Goal: Transaction & Acquisition: Purchase product/service

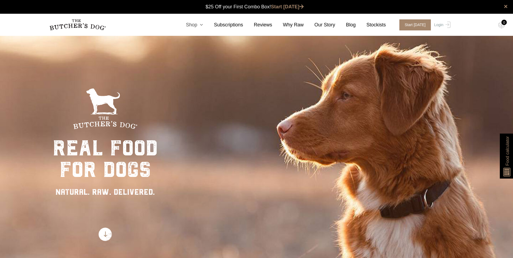
click at [202, 26] on icon at bounding box center [200, 24] width 6 height 5
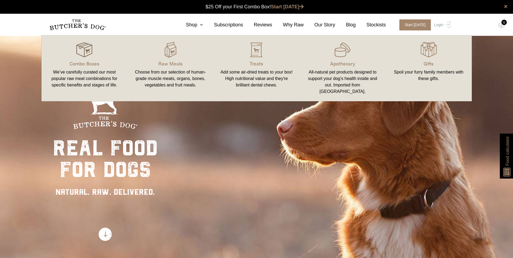
click at [87, 55] on img at bounding box center [84, 50] width 16 height 16
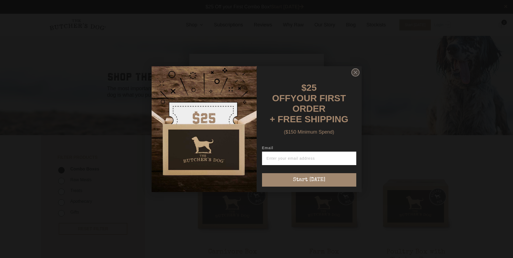
click at [354, 76] on circle "Close dialog" at bounding box center [356, 72] width 8 height 8
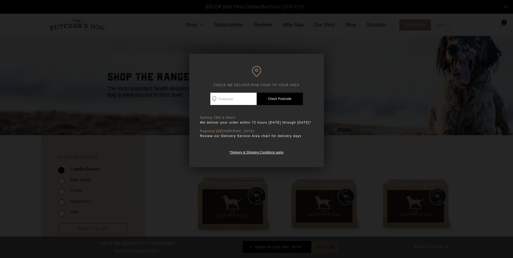
click at [227, 101] on input "Check Availability At" at bounding box center [233, 99] width 46 height 12
type input "2023"
click at [286, 98] on link "Check Postcode" at bounding box center [280, 99] width 46 height 12
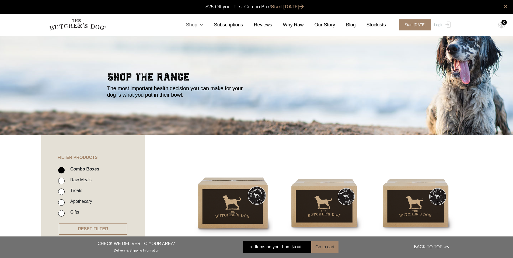
click at [202, 25] on icon at bounding box center [200, 24] width 6 height 5
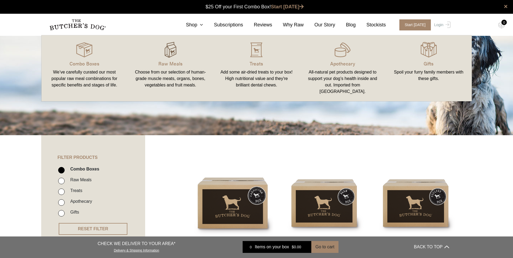
click at [171, 43] on img at bounding box center [171, 50] width 16 height 16
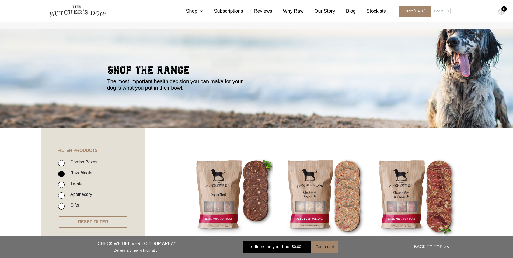
scroll to position [87, 0]
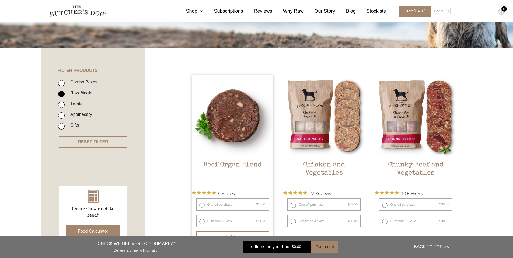
click at [225, 109] on img at bounding box center [233, 116] width 82 height 82
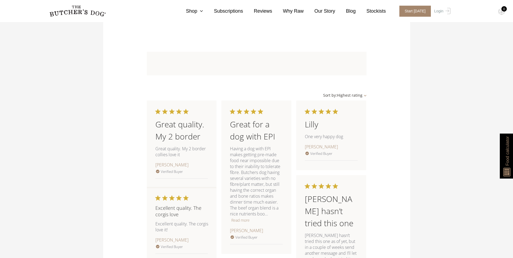
scroll to position [494, 0]
